Goal: Transaction & Acquisition: Purchase product/service

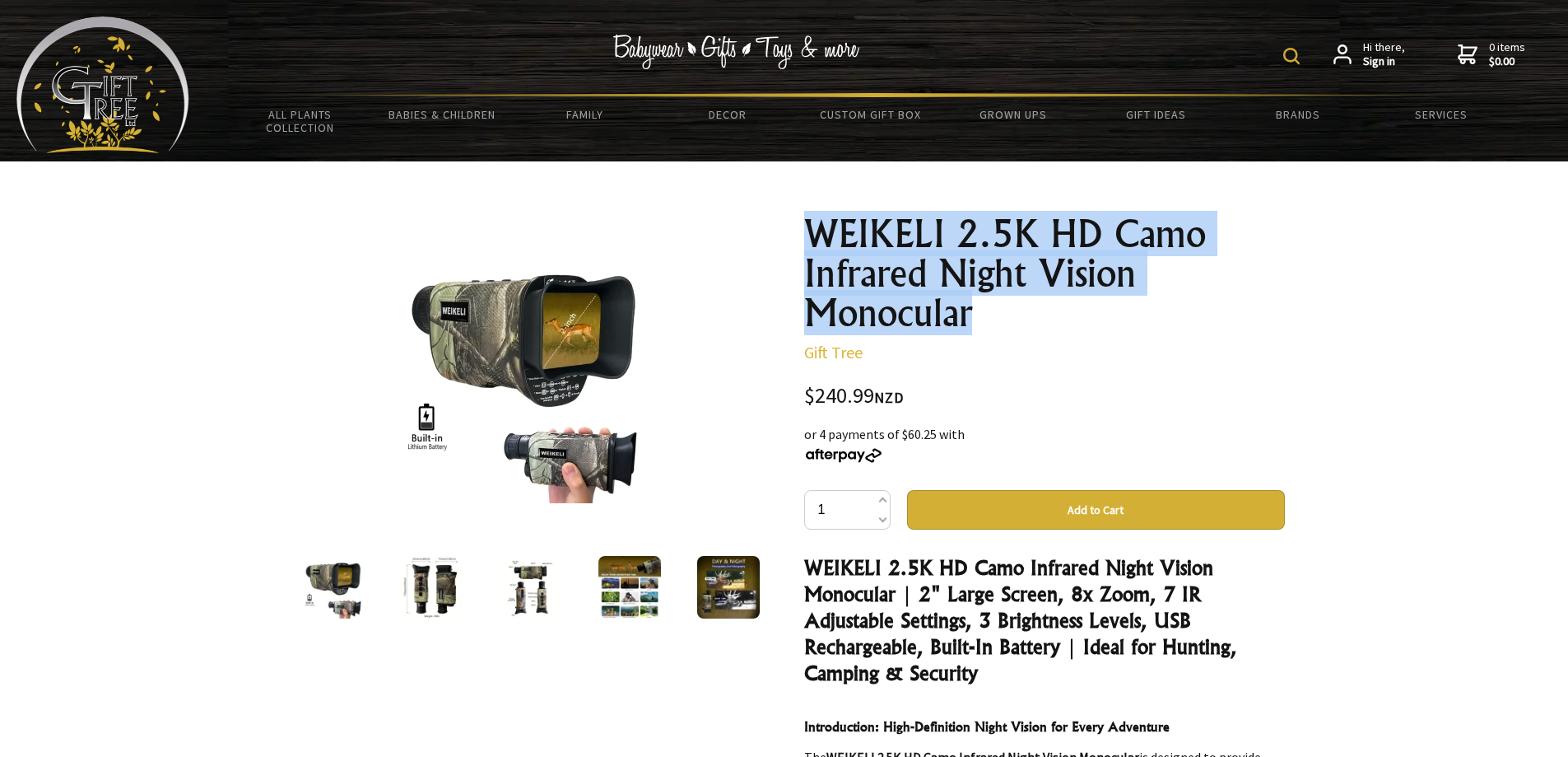
drag, startPoint x: 811, startPoint y: 217, endPoint x: 1118, endPoint y: 302, distance: 318.5
click at [1118, 302] on h1 "WEIKELI 2.5K HD Camo Infrared Night Vision Monocular" at bounding box center [1044, 273] width 481 height 119
copy h1 "WEIKELI 2.5K HD Camo Infrared Night Vision Monocular"
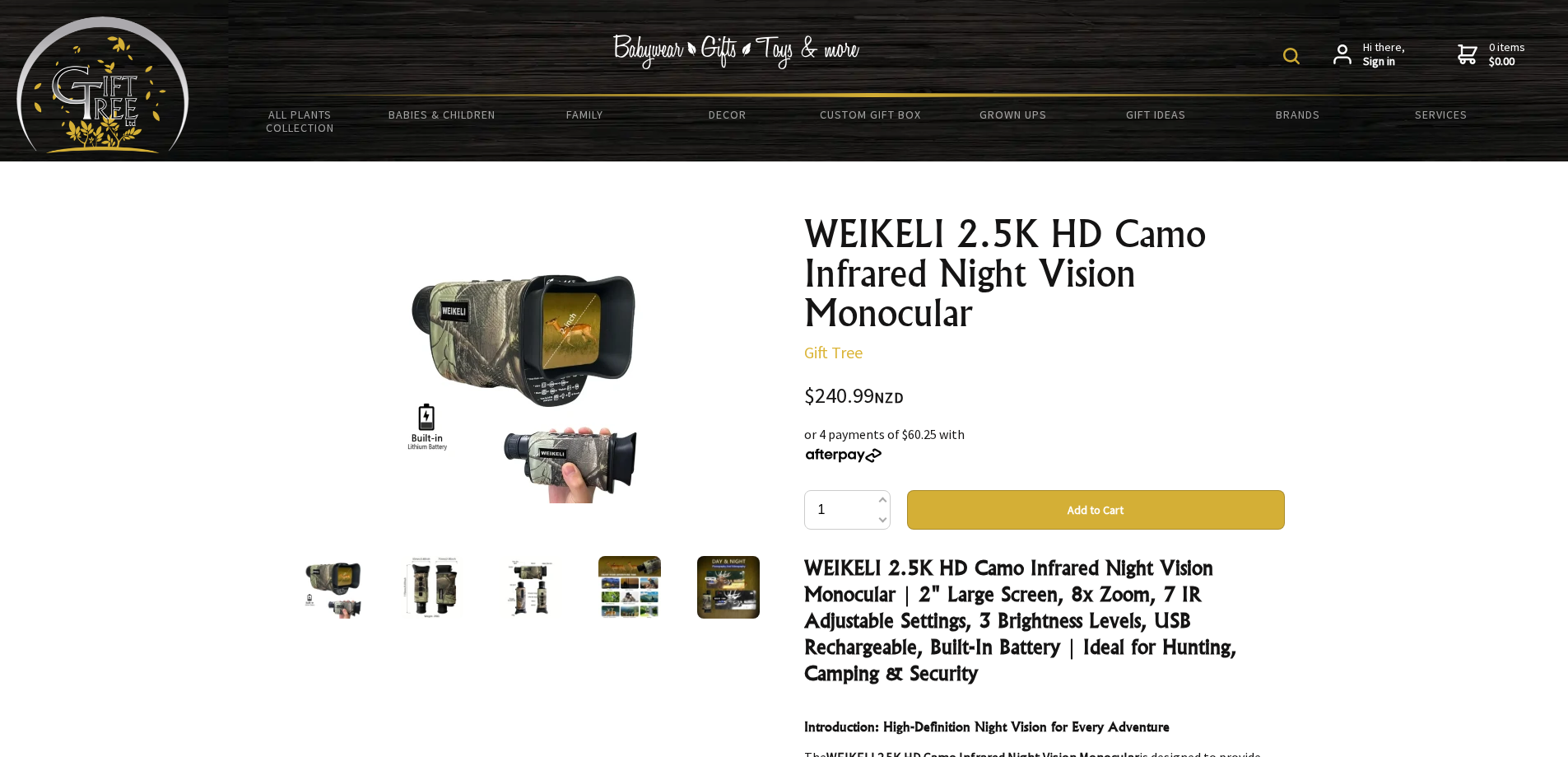
click at [453, 568] on img at bounding box center [432, 588] width 63 height 63
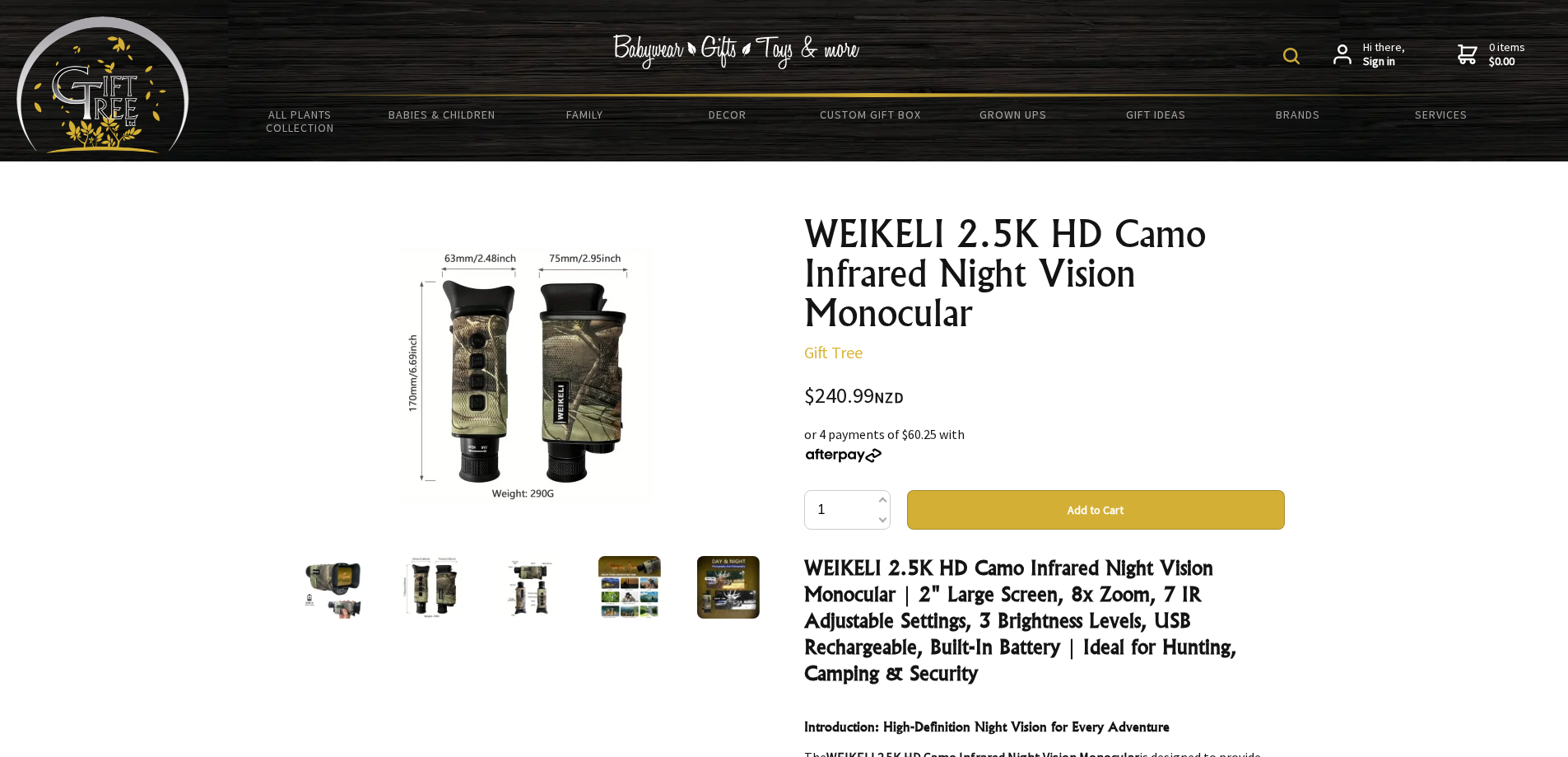
click at [453, 568] on img at bounding box center [431, 588] width 63 height 63
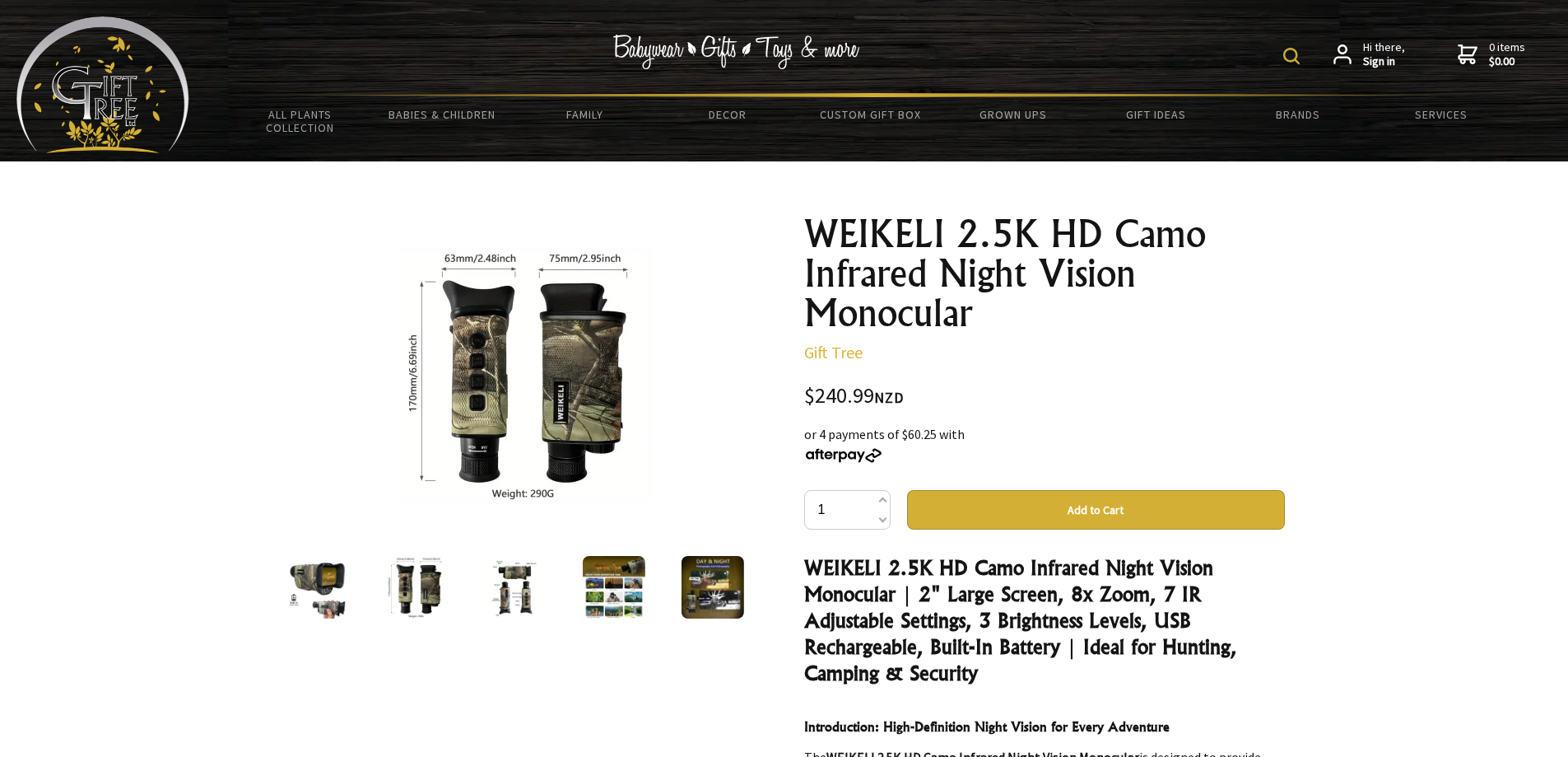
click at [546, 581] on div at bounding box center [507, 587] width 481 height 69
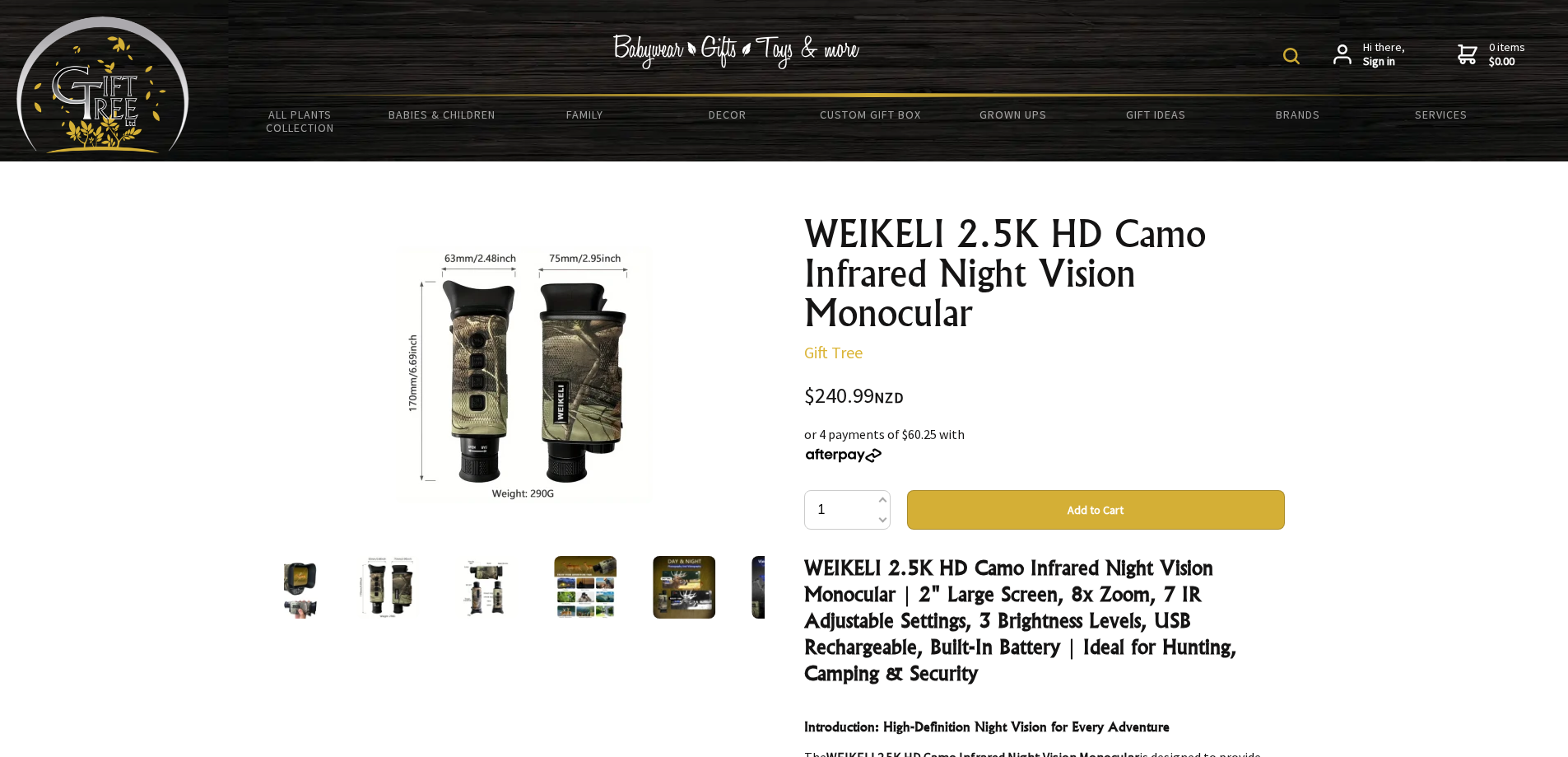
click at [432, 587] on div at bounding box center [388, 587] width 99 height 69
click at [492, 588] on img at bounding box center [486, 588] width 63 height 63
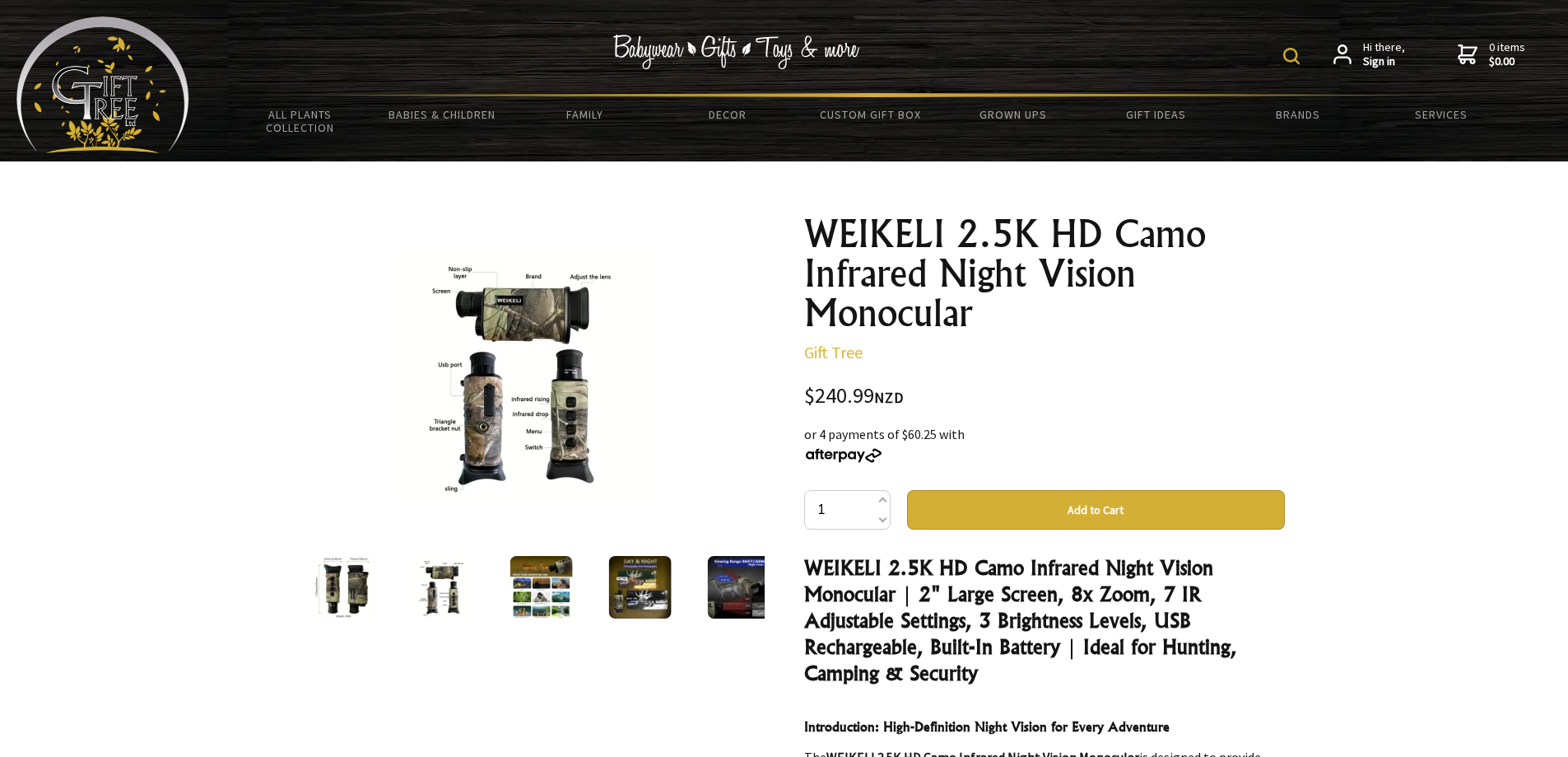
click at [521, 592] on img at bounding box center [541, 588] width 63 height 63
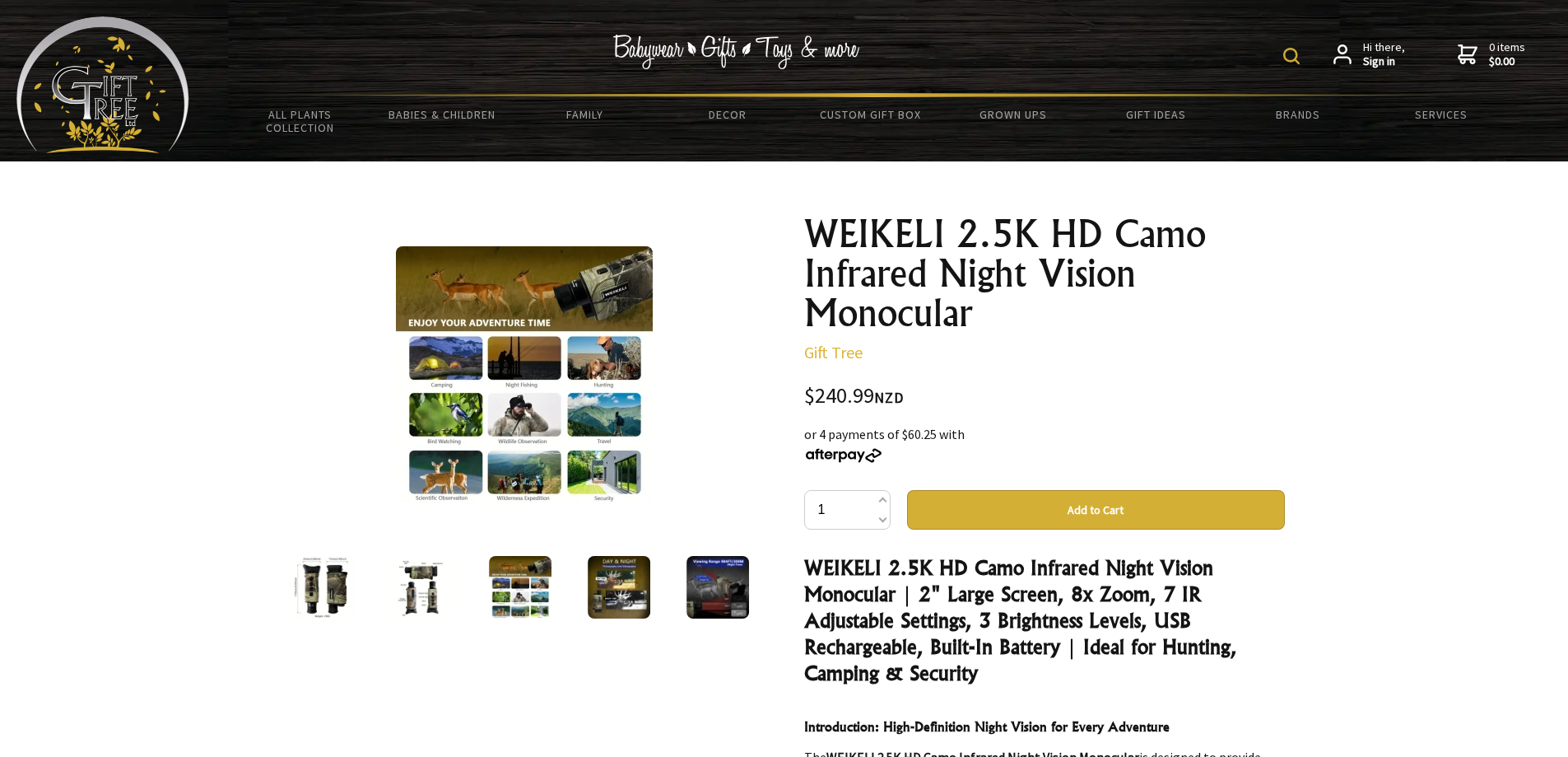
click at [604, 591] on img at bounding box center [619, 588] width 63 height 63
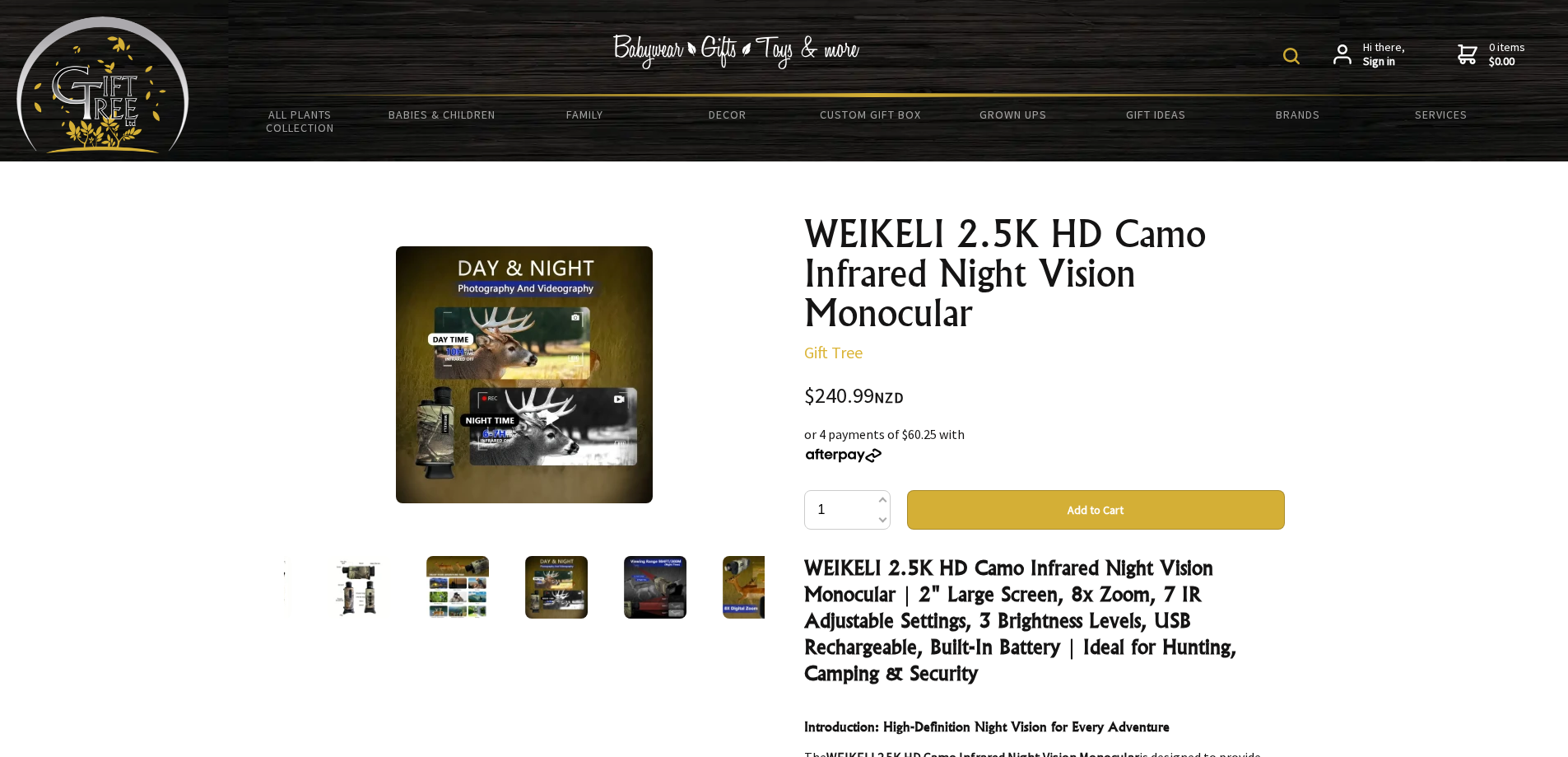
click at [601, 593] on div at bounding box center [450, 587] width 481 height 69
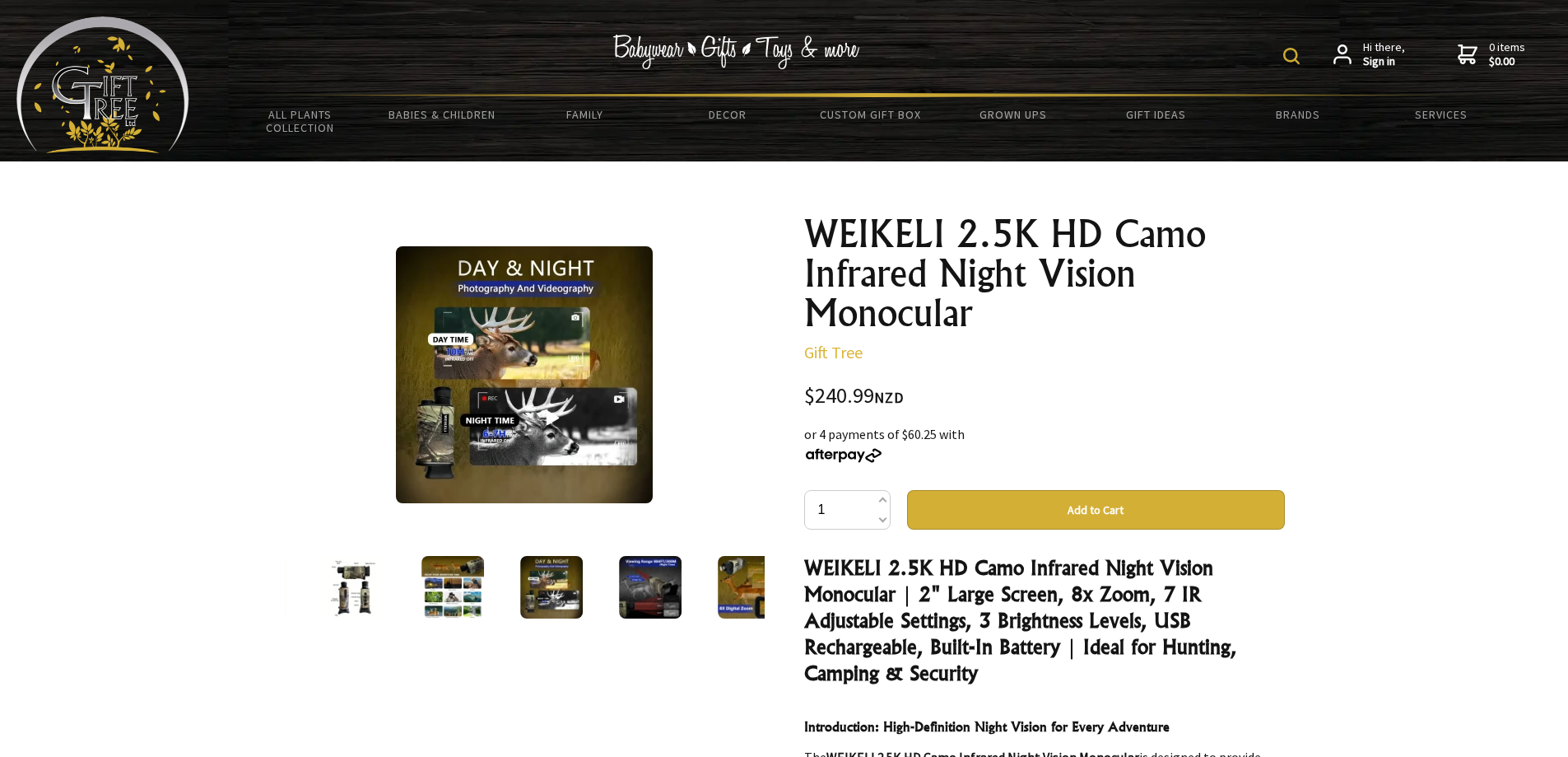
click at [619, 588] on img at bounding box center [650, 588] width 63 height 63
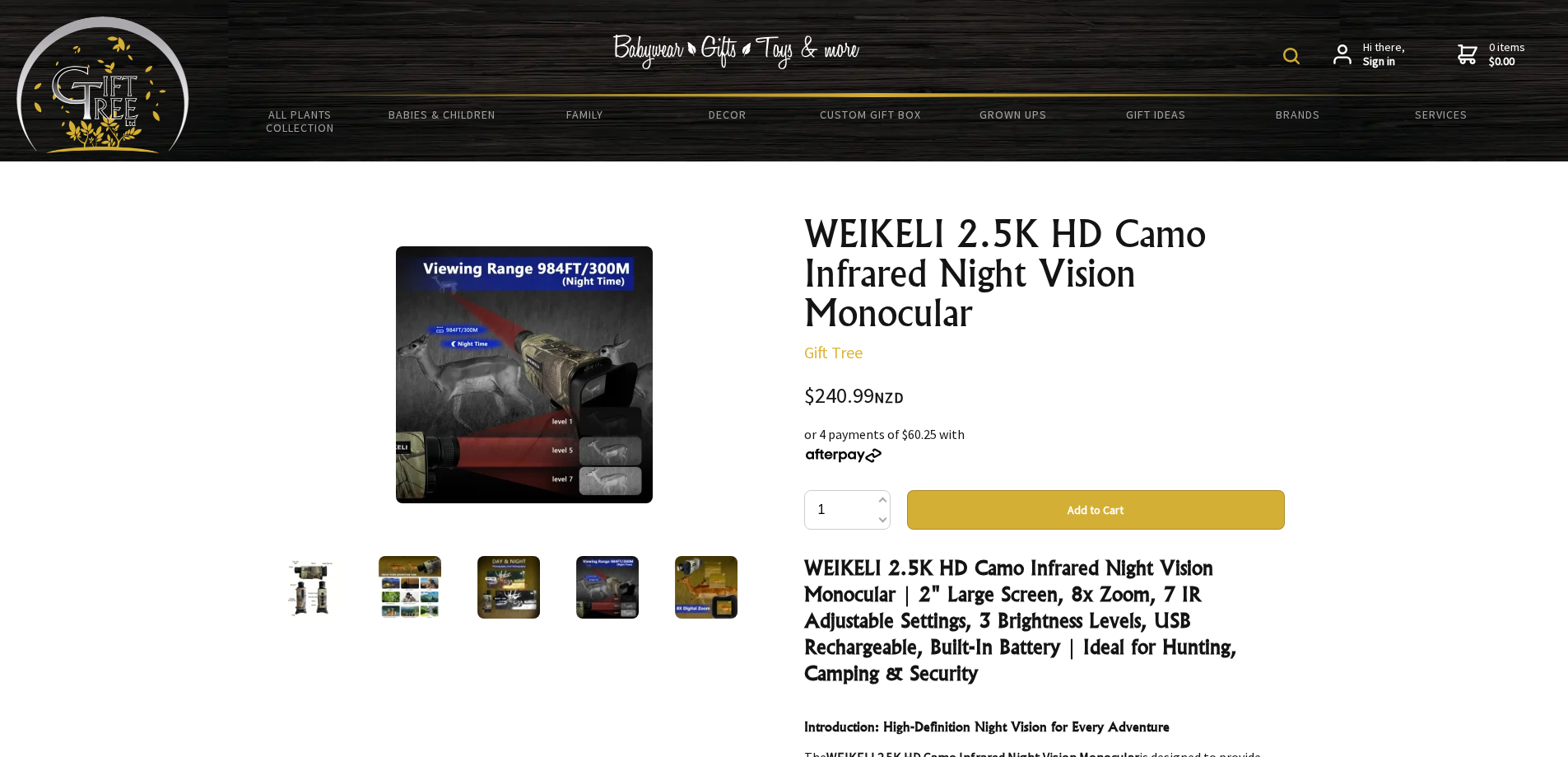
click at [719, 591] on img at bounding box center [706, 588] width 63 height 63
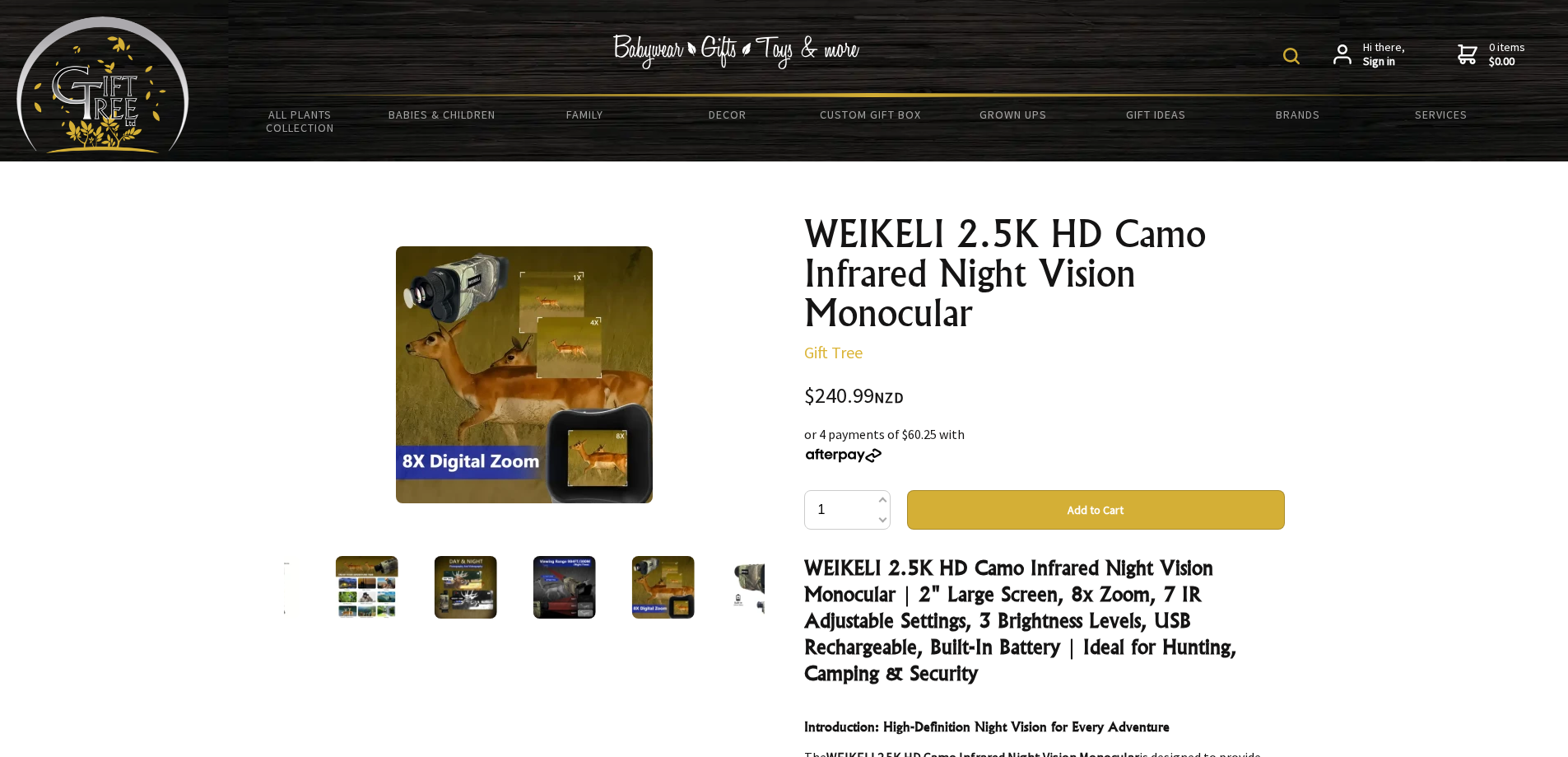
click at [535, 581] on img at bounding box center [564, 588] width 63 height 63
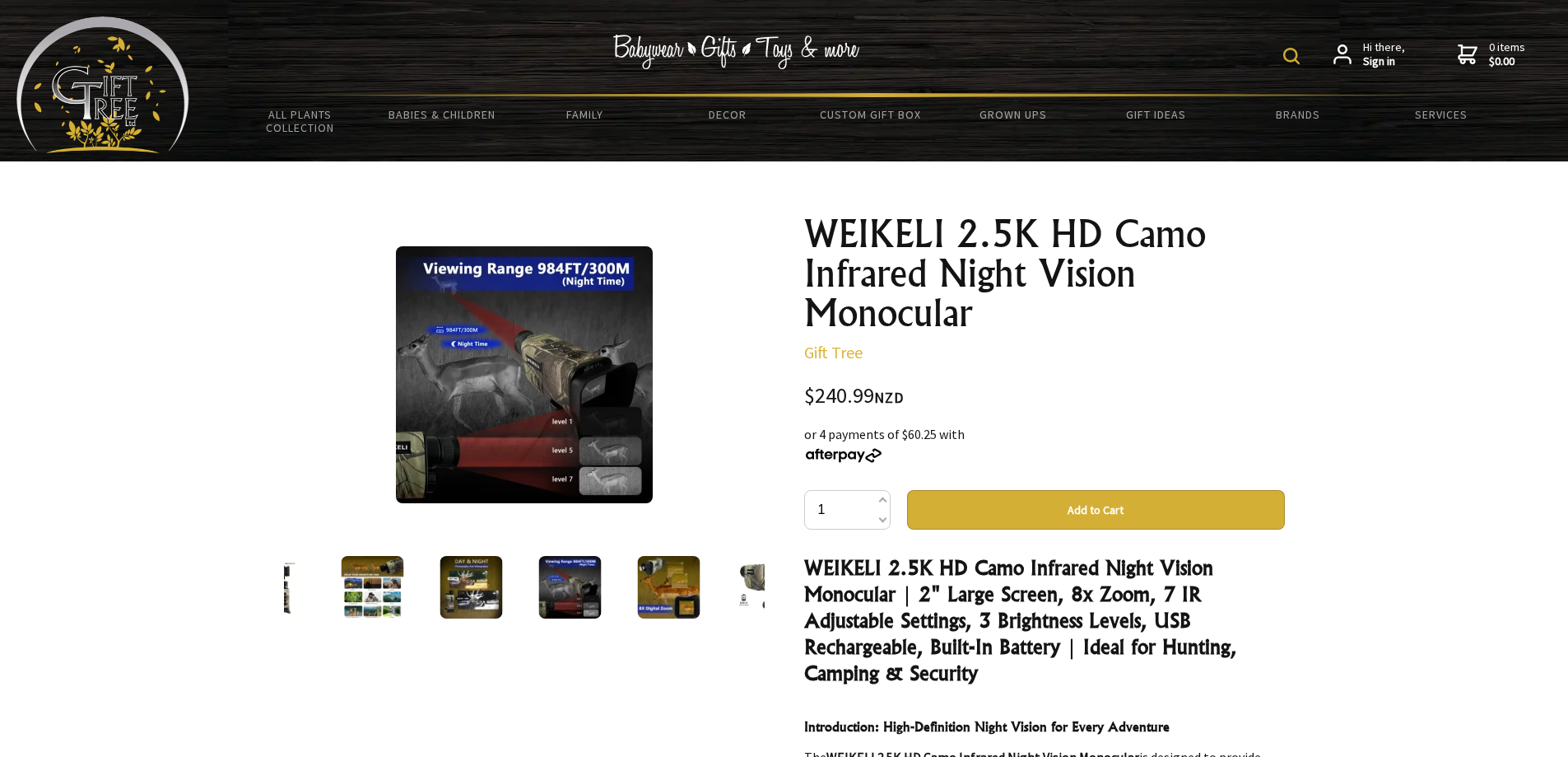
click at [700, 590] on img at bounding box center [669, 588] width 63 height 63
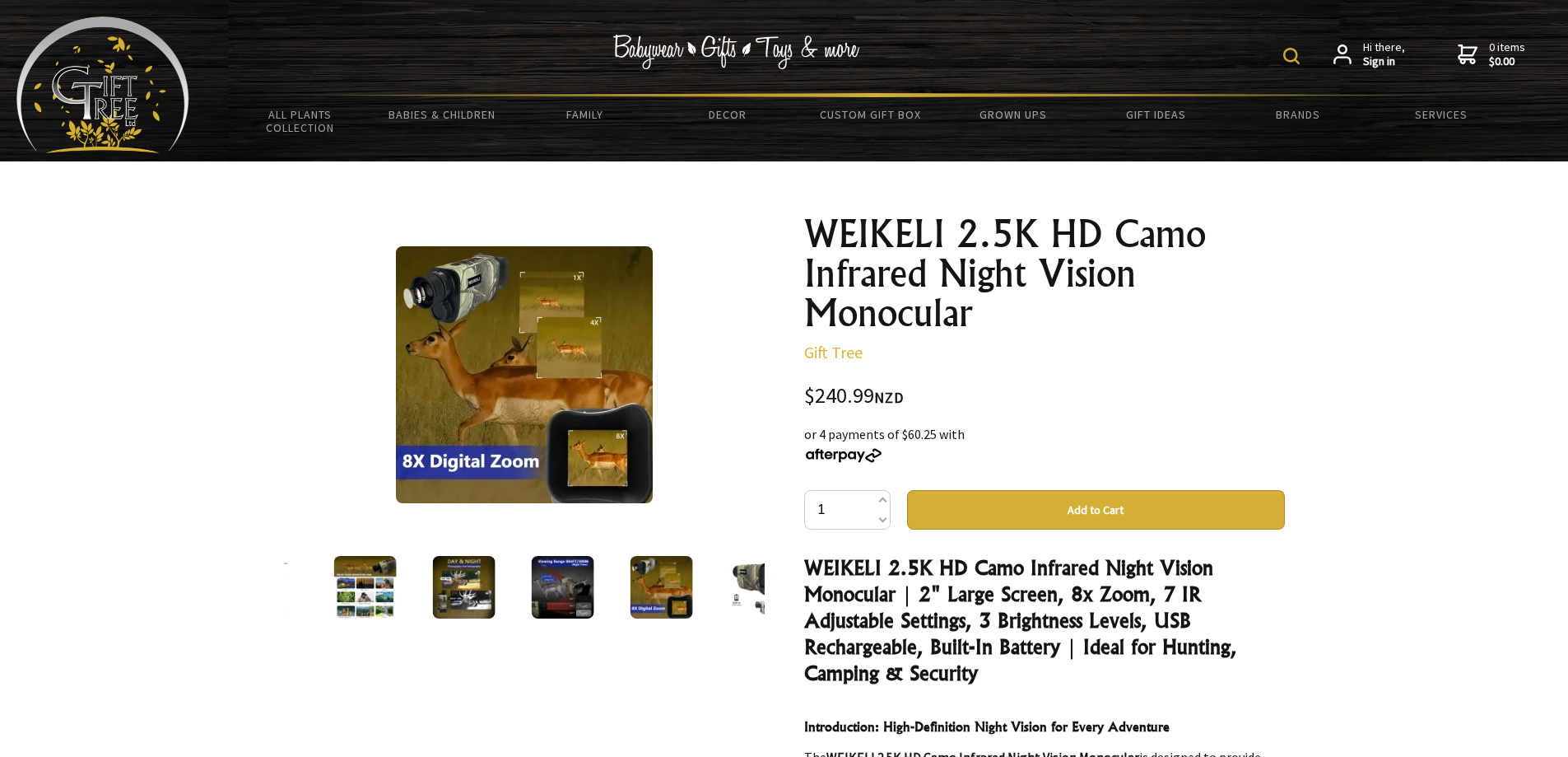
click at [711, 588] on div at bounding box center [760, 587] width 99 height 69
